Goal: Navigation & Orientation: Find specific page/section

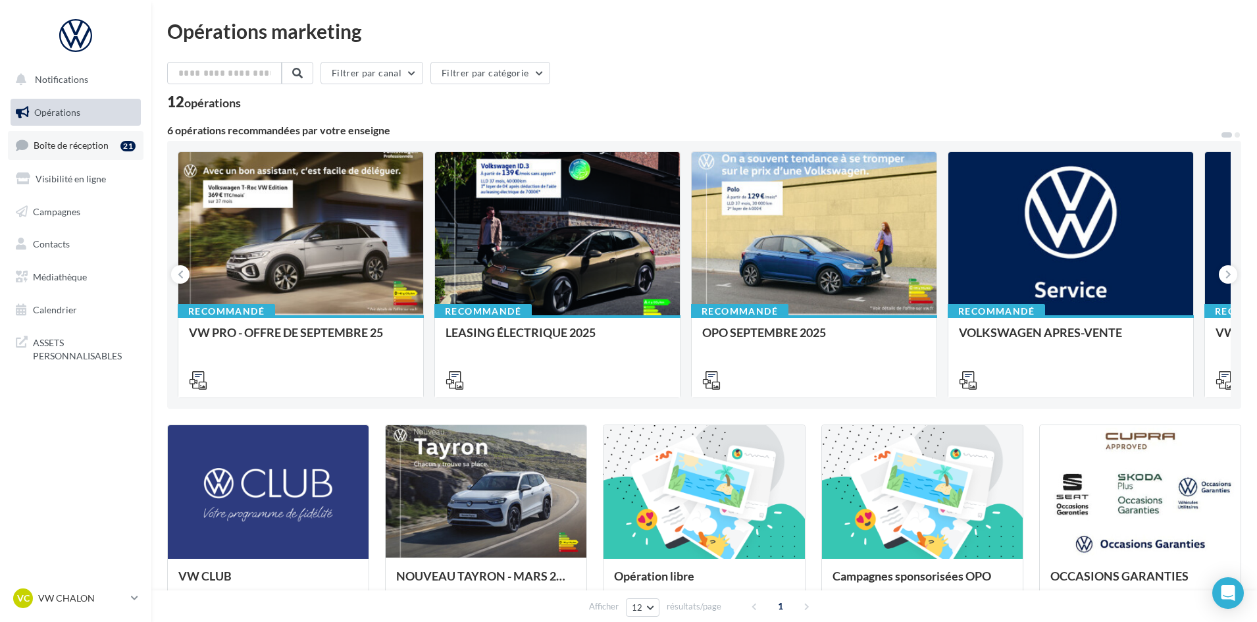
click at [85, 146] on span "Boîte de réception" at bounding box center [71, 144] width 75 height 11
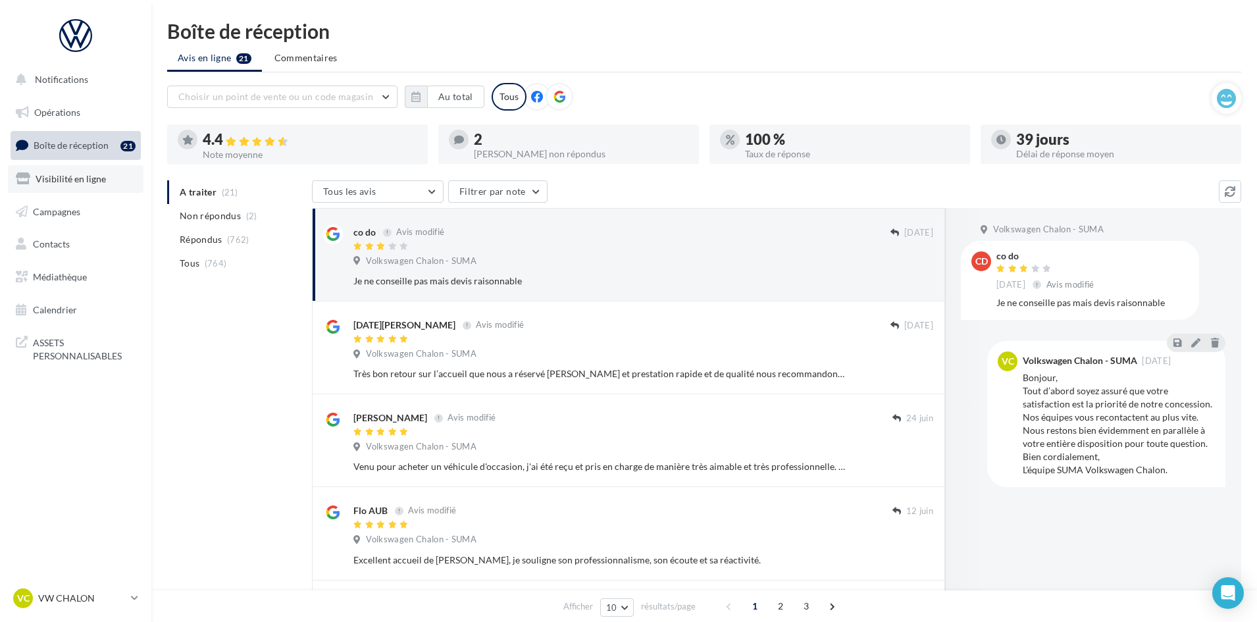
click at [76, 181] on span "Visibilité en ligne" at bounding box center [71, 178] width 70 height 11
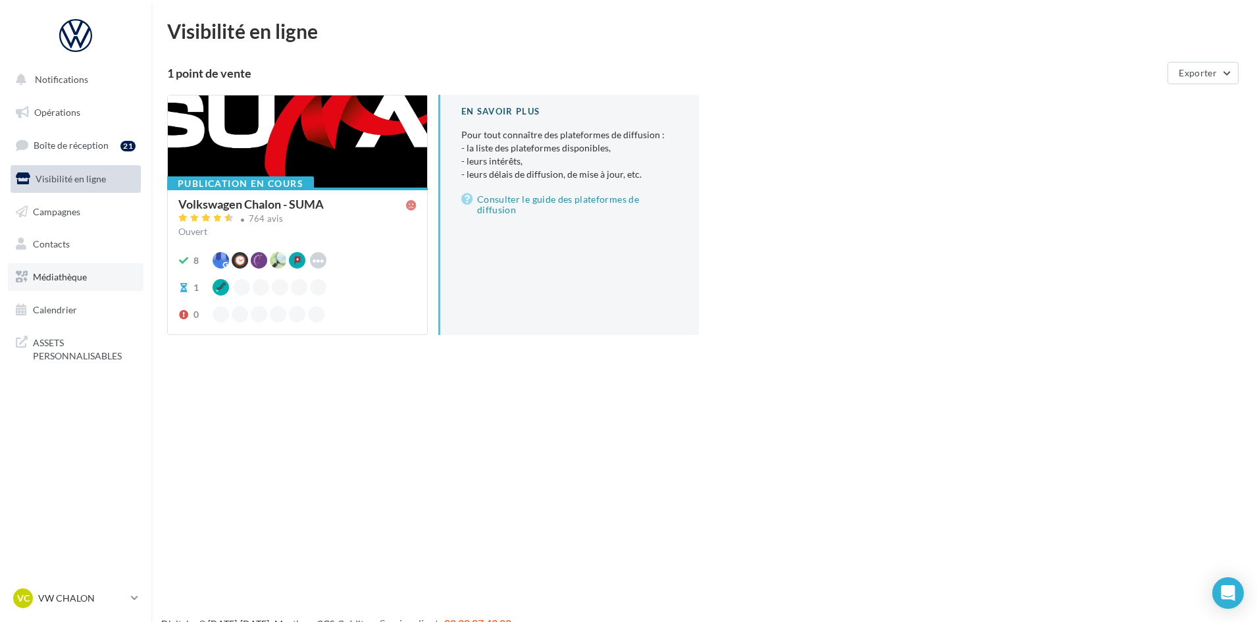
click at [66, 272] on span "Médiathèque" at bounding box center [60, 276] width 54 height 11
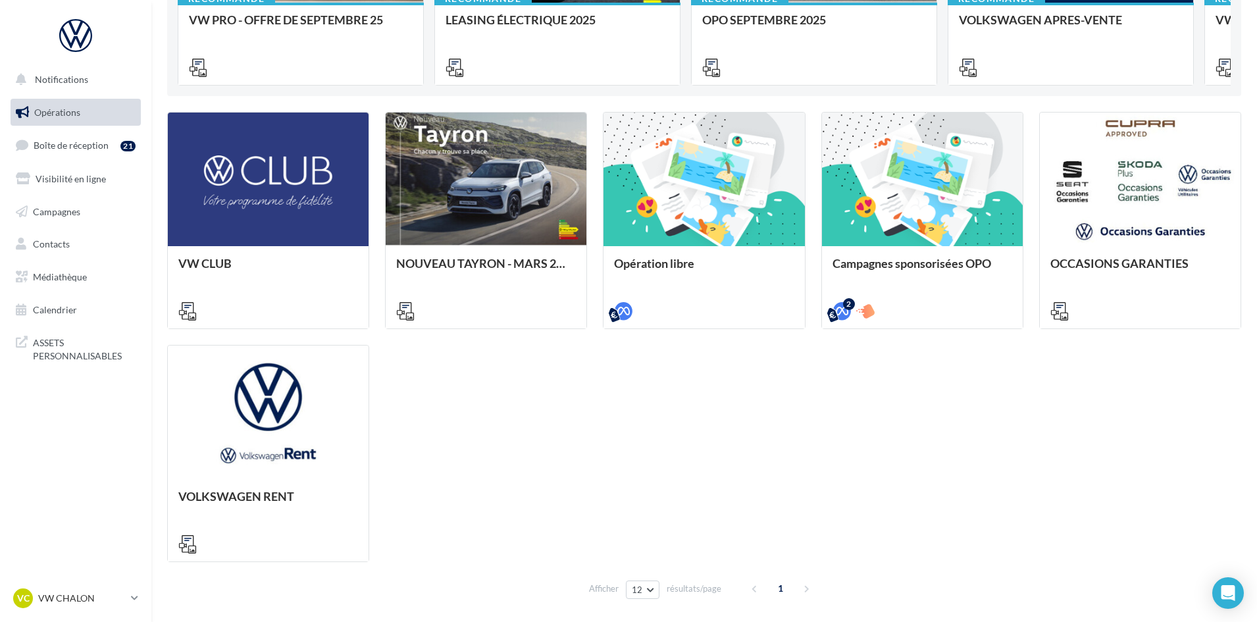
scroll to position [362, 0]
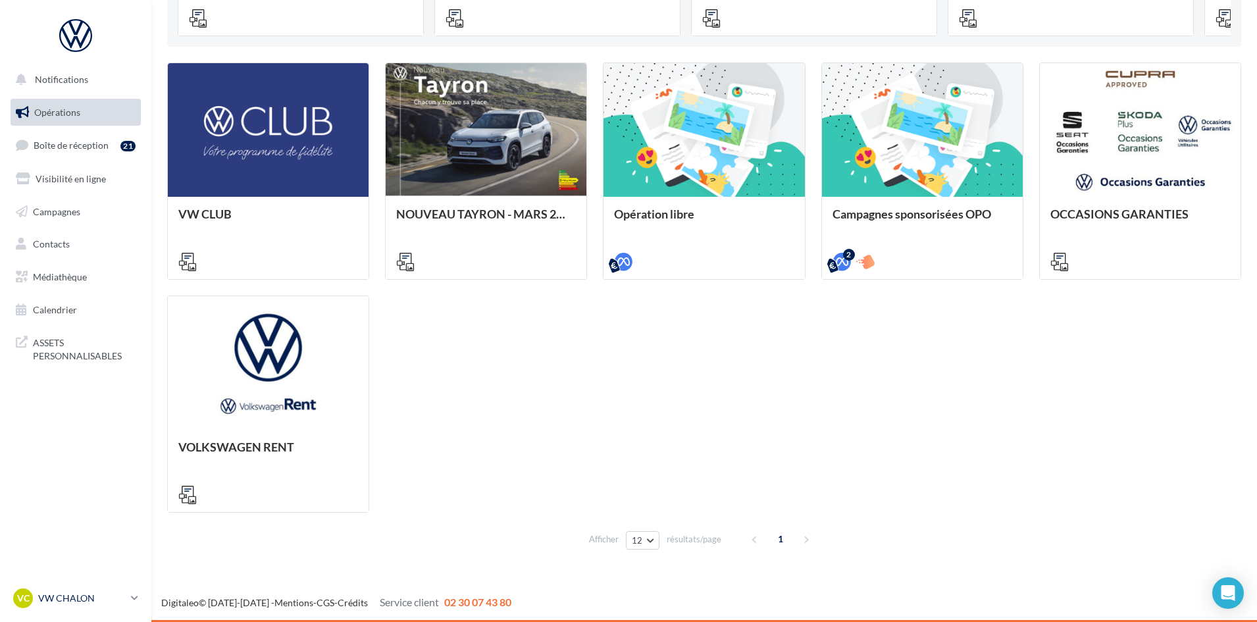
click at [128, 597] on link "VC VW CHALON vw-cha-dup" at bounding box center [76, 598] width 130 height 25
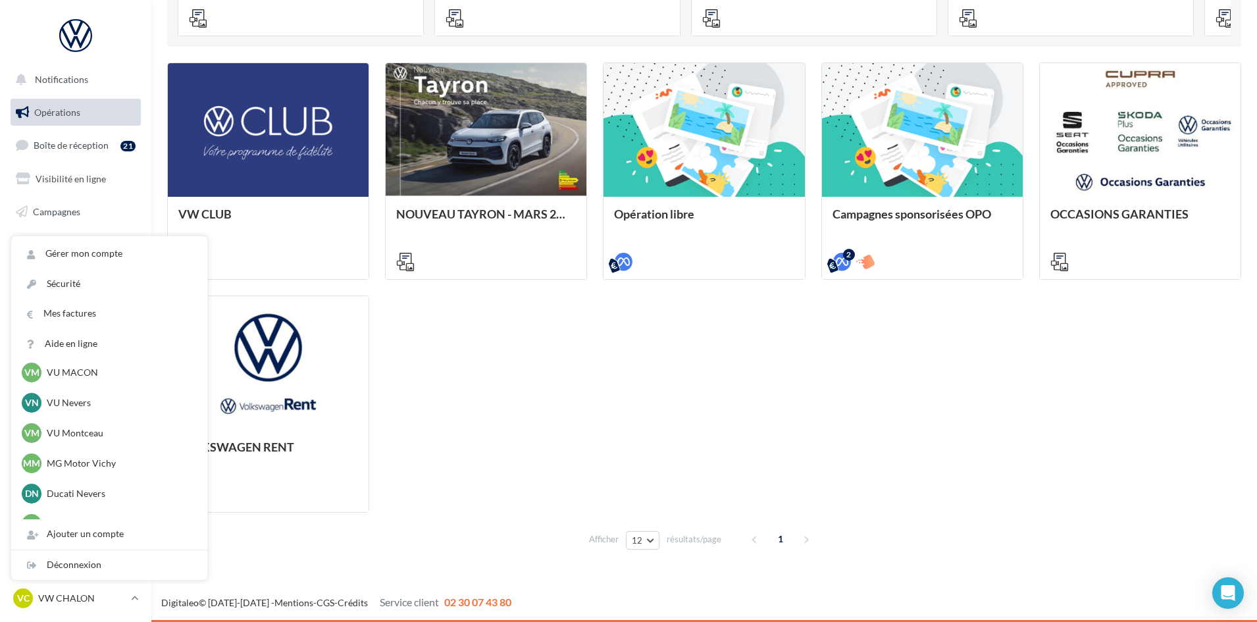
scroll to position [1006, 0]
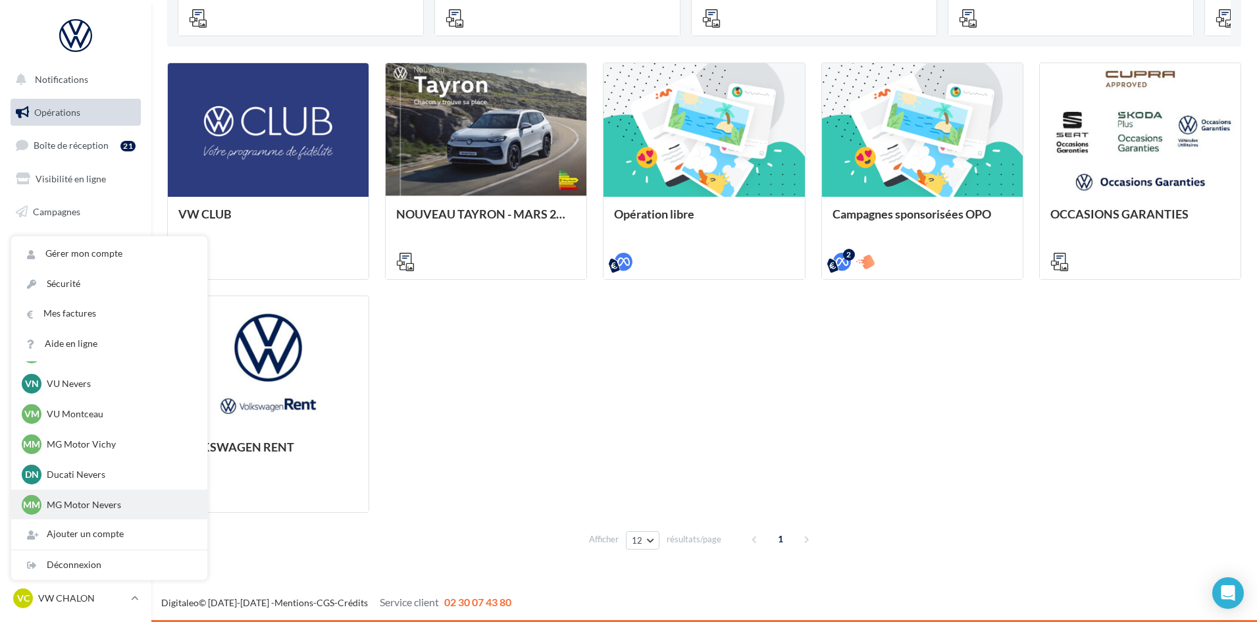
click at [126, 507] on p "MG Motor Nevers" at bounding box center [119, 504] width 145 height 13
